Goal: Book appointment/travel/reservation

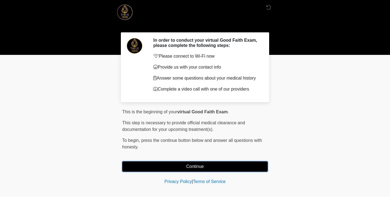
click at [196, 166] on button "Continue" at bounding box center [195, 167] width 146 height 10
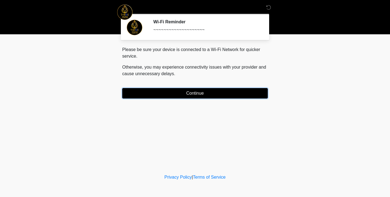
click at [200, 97] on button "Continue" at bounding box center [195, 93] width 146 height 10
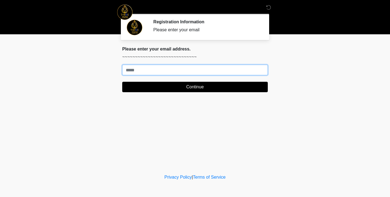
click at [198, 70] on input "Where should we email your treatment plan?" at bounding box center [195, 70] width 146 height 10
type input "**********"
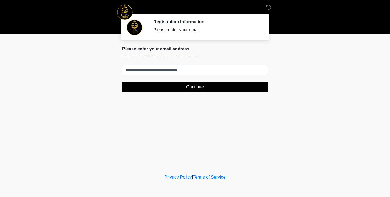
click at [189, 93] on div "**********" at bounding box center [195, 71] width 154 height 50
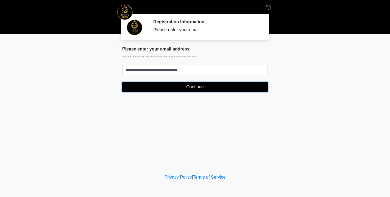
click at [194, 86] on button "Continue" at bounding box center [195, 87] width 146 height 10
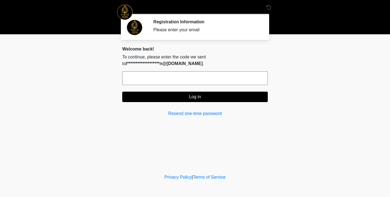
click at [178, 74] on input "text" at bounding box center [195, 78] width 146 height 14
type input "******"
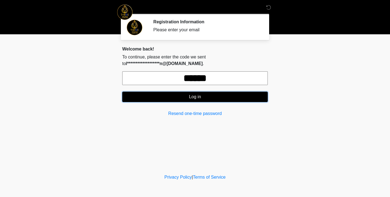
click at [203, 99] on button "Log in" at bounding box center [195, 97] width 146 height 10
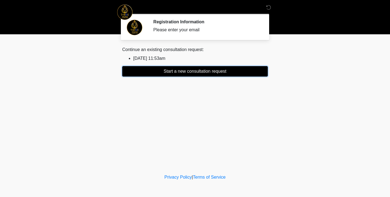
click at [174, 73] on button "Start a new consultation request" at bounding box center [195, 71] width 146 height 10
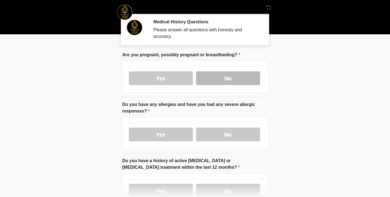
click at [239, 78] on label "No" at bounding box center [228, 78] width 64 height 14
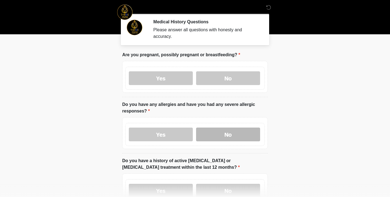
click at [224, 137] on label "No" at bounding box center [228, 135] width 64 height 14
click at [226, 188] on label "No" at bounding box center [228, 191] width 64 height 14
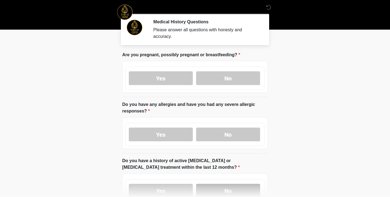
scroll to position [5, 0]
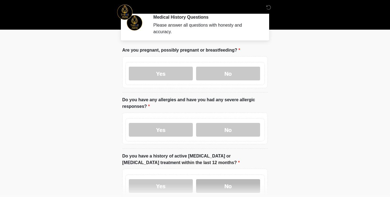
click at [226, 188] on label "No" at bounding box center [228, 186] width 64 height 14
click at [344, 124] on body "‎ ‎ Medical History Questions Please answer all questions with honesty and accu…" at bounding box center [195, 93] width 390 height 197
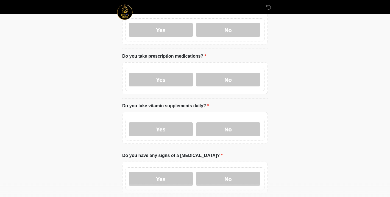
scroll to position [170, 0]
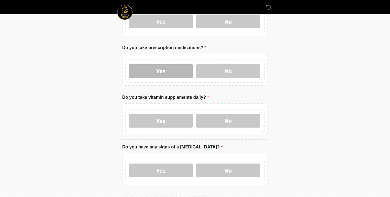
click at [168, 71] on label "Yes" at bounding box center [161, 71] width 64 height 14
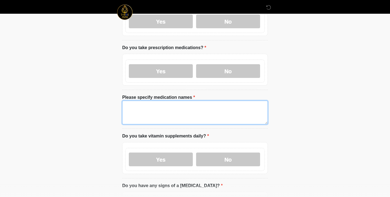
click at [162, 115] on textarea "Please specify medication names" at bounding box center [195, 113] width 146 height 24
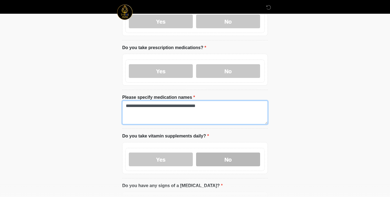
type textarea "**********"
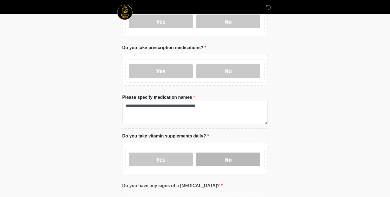
click at [230, 155] on label "No" at bounding box center [228, 160] width 64 height 14
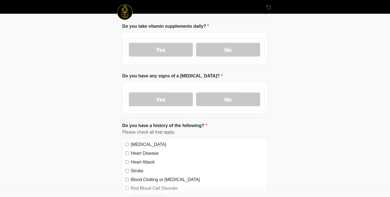
scroll to position [291, 0]
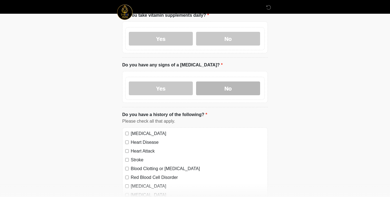
click at [216, 83] on label "No" at bounding box center [228, 89] width 64 height 14
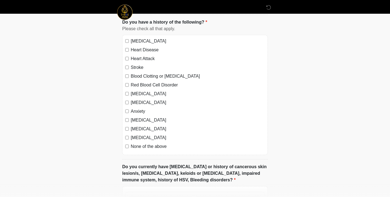
scroll to position [389, 0]
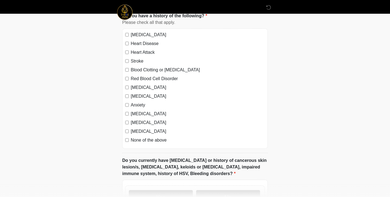
click at [125, 139] on div "[MEDICAL_DATA] Heart Disease Heart Attack Stroke Blood Clotting or [MEDICAL_DAT…" at bounding box center [195, 89] width 146 height 120
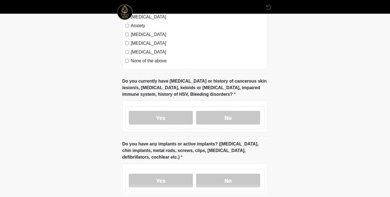
scroll to position [477, 0]
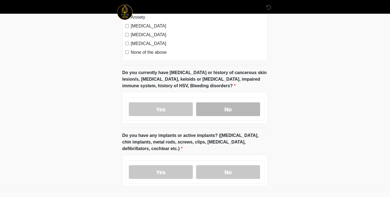
click at [222, 109] on label "No" at bounding box center [228, 110] width 64 height 14
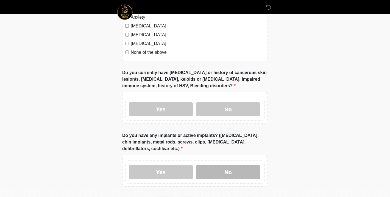
click at [223, 170] on label "No" at bounding box center [228, 172] width 64 height 14
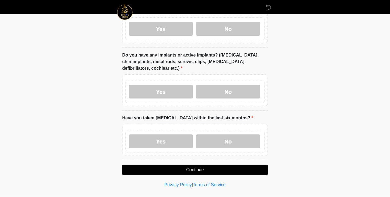
scroll to position [564, 0]
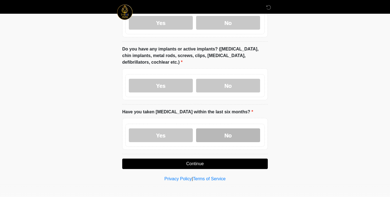
click at [234, 129] on label "No" at bounding box center [228, 136] width 64 height 14
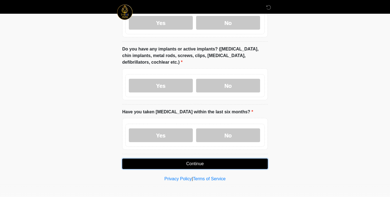
click at [213, 166] on button "Continue" at bounding box center [195, 164] width 146 height 10
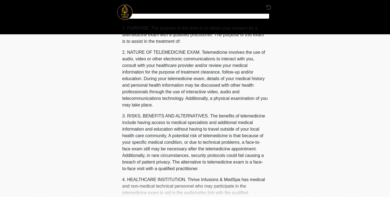
scroll to position [0, 0]
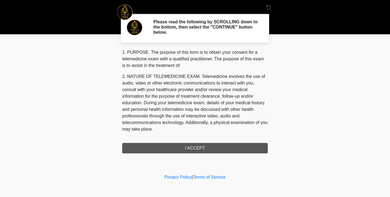
click at [204, 148] on div "1. PURPOSE. The purpose of this form is to obtain your consent for a telemedici…" at bounding box center [195, 101] width 146 height 104
click at [74, 107] on body "‎ ‎ Please read the following by SCROLLING down to the bottom, then select the …" at bounding box center [195, 98] width 390 height 197
click at [245, 133] on div "1. PURPOSE. The purpose of this form is to obtain your consent for a telemedici…" at bounding box center [195, 92] width 146 height 87
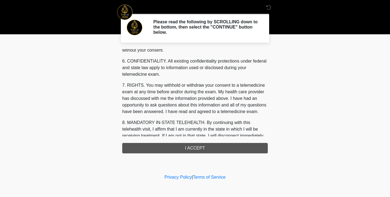
scroll to position [231, 0]
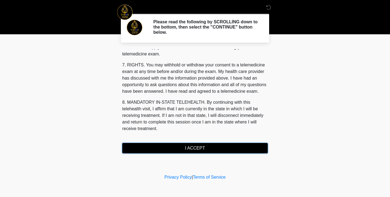
click at [211, 148] on button "I ACCEPT" at bounding box center [195, 148] width 146 height 10
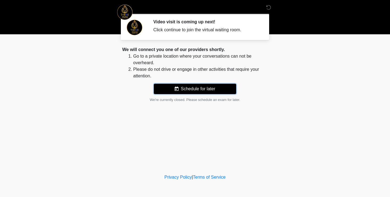
click at [202, 92] on button "Schedule for later" at bounding box center [195, 89] width 82 height 10
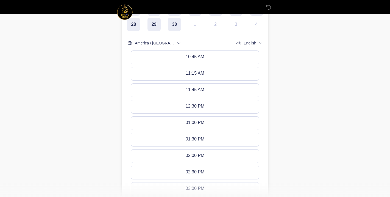
scroll to position [187, 0]
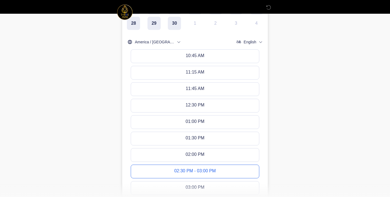
click at [200, 169] on div "02:30 PM - 03:00 PM" at bounding box center [195, 172] width 42 height 6
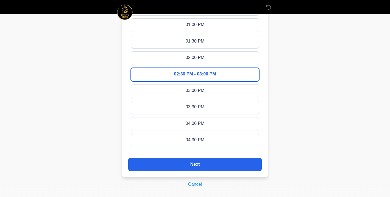
scroll to position [305, 0]
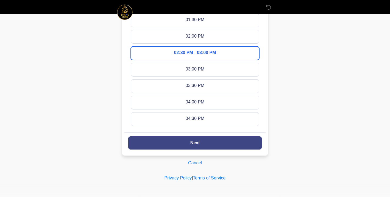
click at [200, 143] on button "Next" at bounding box center [195, 143] width 134 height 13
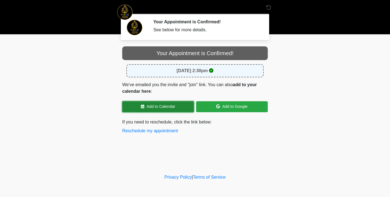
click at [157, 108] on link "Add to Calendar" at bounding box center [158, 106] width 72 height 11
